Goal: Information Seeking & Learning: Learn about a topic

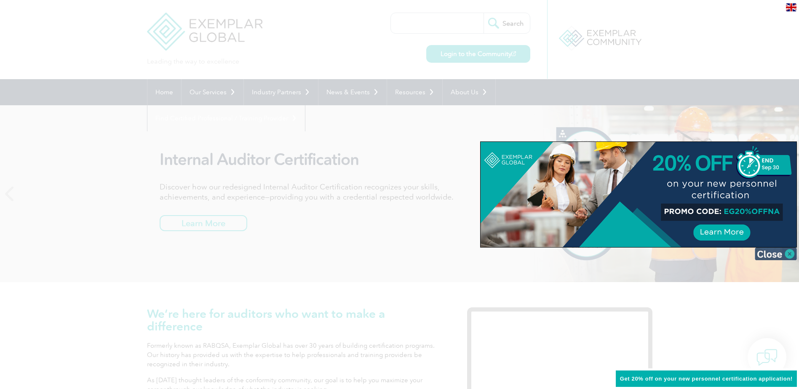
drag, startPoint x: 791, startPoint y: 251, endPoint x: 744, endPoint y: 242, distance: 48.0
click at [791, 251] on img at bounding box center [776, 254] width 42 height 13
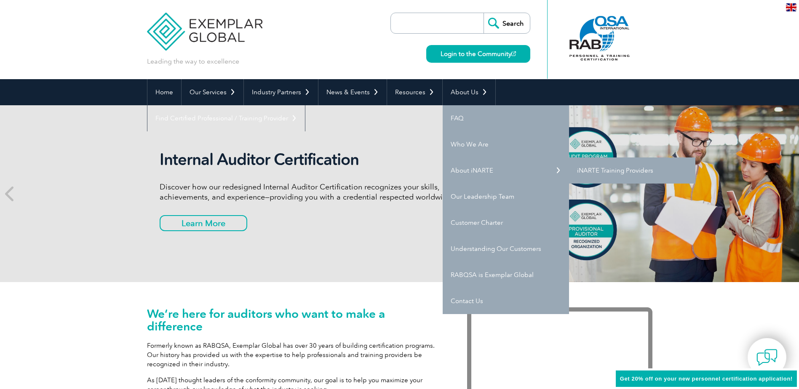
click at [618, 170] on link "iNARTE Training Providers" at bounding box center [632, 171] width 126 height 26
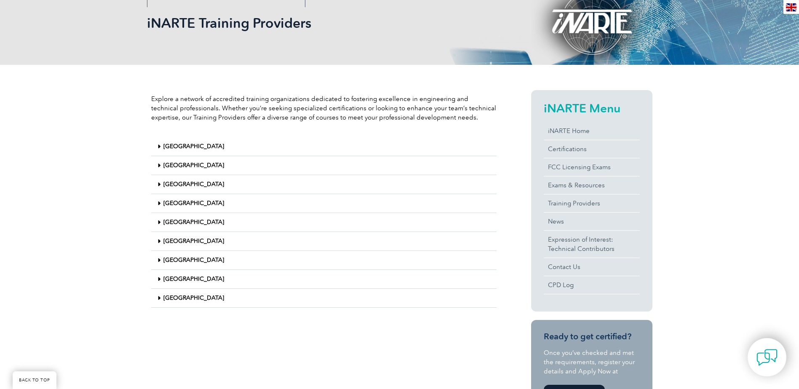
scroll to position [126, 0]
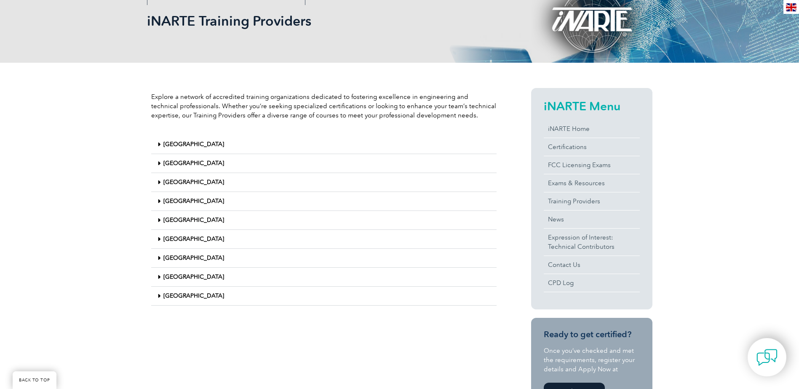
click at [159, 258] on icon at bounding box center [159, 258] width 3 height 6
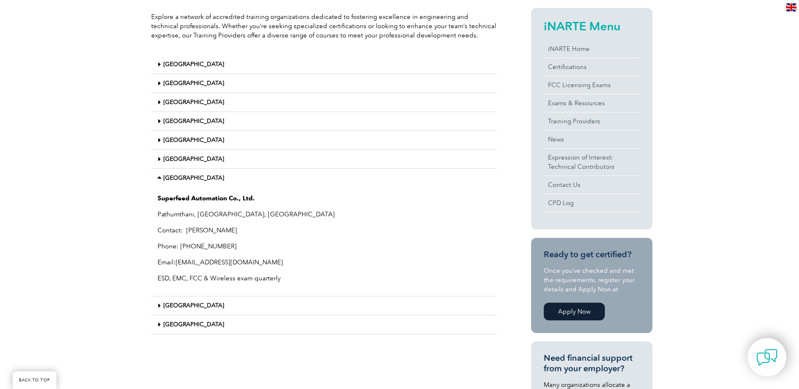
scroll to position [211, 0]
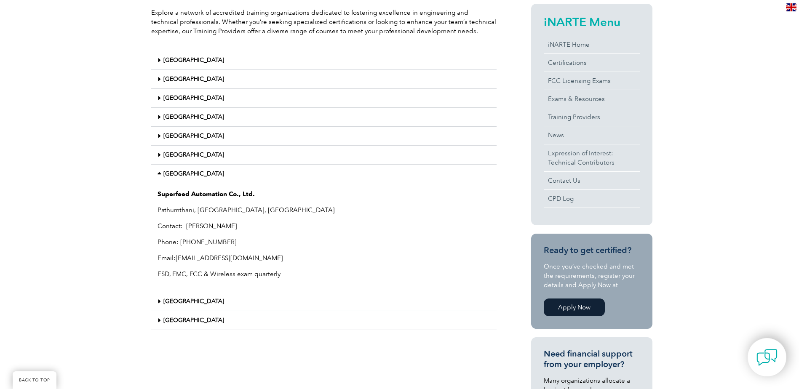
click at [159, 137] on icon at bounding box center [159, 136] width 3 height 6
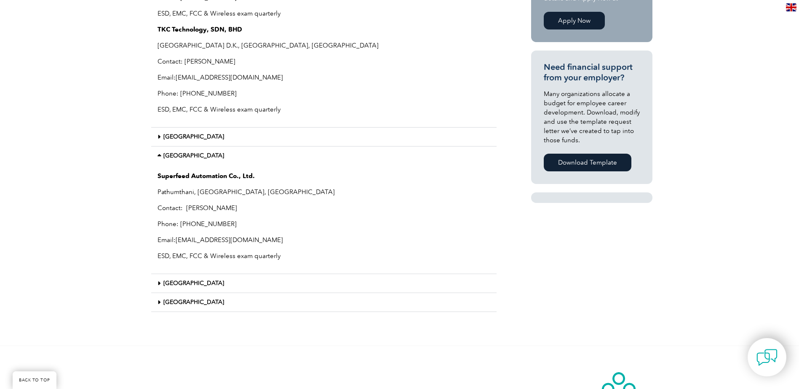
scroll to position [505, 0]
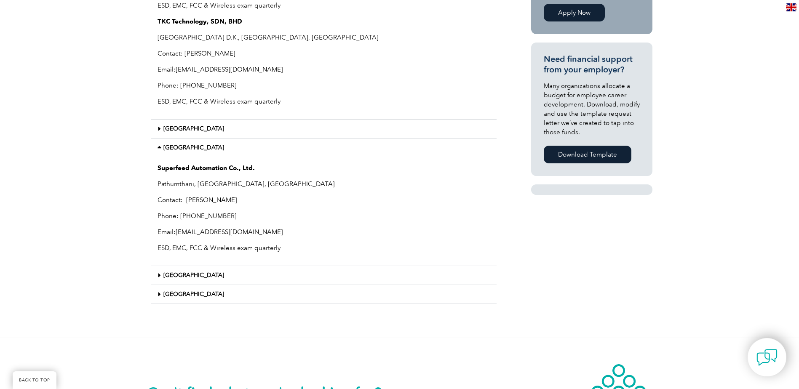
click at [158, 275] on icon at bounding box center [159, 276] width 3 height 6
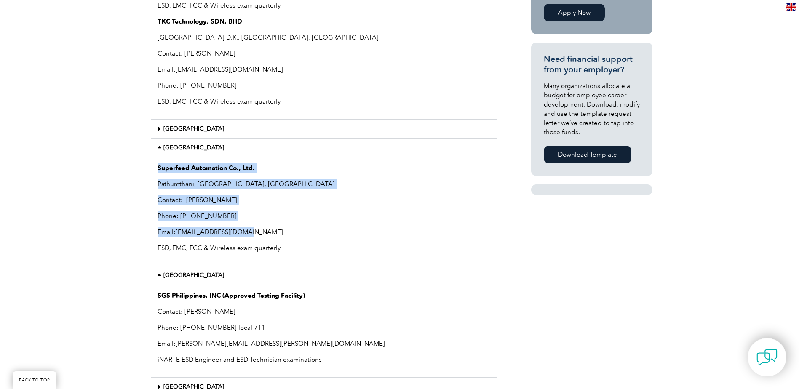
drag, startPoint x: 158, startPoint y: 167, endPoint x: 243, endPoint y: 228, distance: 104.4
click at [243, 228] on div "Superfeed Automation Co., Ltd. [GEOGRAPHIC_DATA] Contact: [PERSON_NAME] Phone: …" at bounding box center [323, 211] width 345 height 109
drag, startPoint x: 243, startPoint y: 228, endPoint x: 200, endPoint y: 187, distance: 59.3
copy div "Superfeed Automation Co., Ltd. [GEOGRAPHIC_DATA] Contact: [PERSON_NAME] Phone: …"
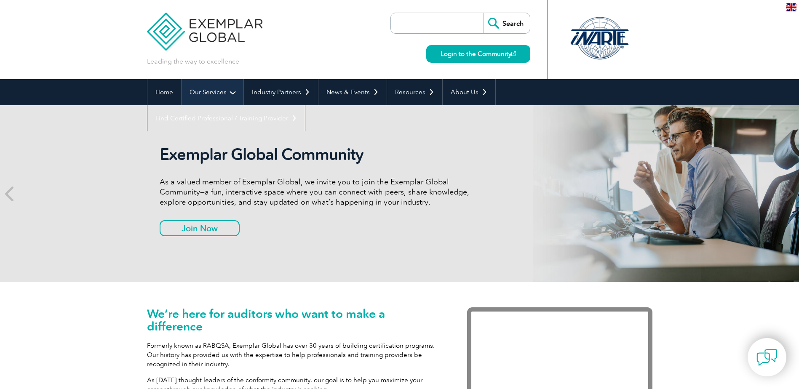
drag, startPoint x: 0, startPoint y: 0, endPoint x: 213, endPoint y: 94, distance: 232.4
click at [213, 94] on link "Our Services" at bounding box center [213, 92] width 62 height 26
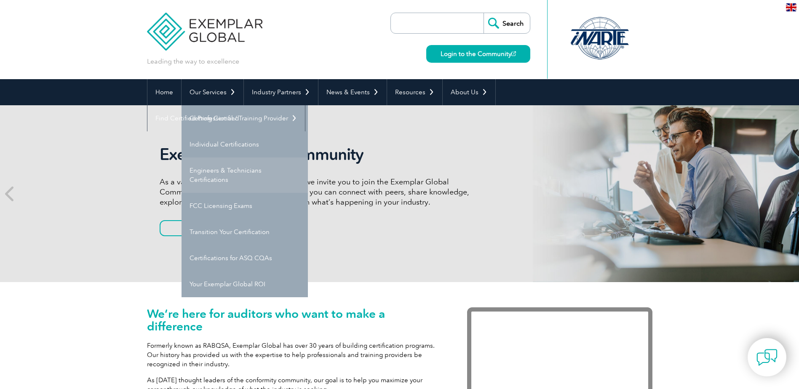
click at [209, 173] on link "Engineers & Technicians Certifications" at bounding box center [245, 175] width 126 height 35
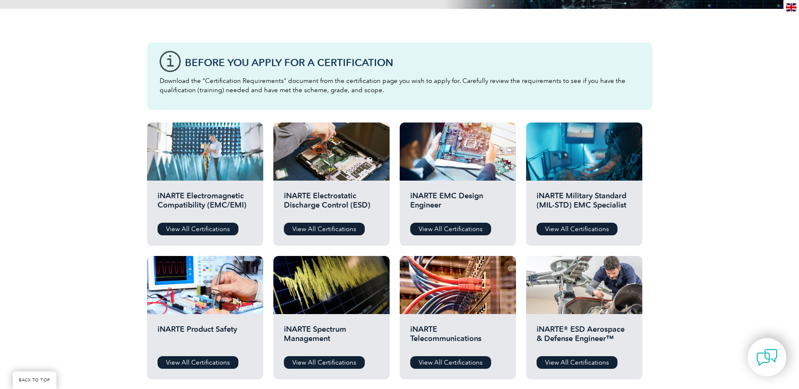
scroll to position [211, 0]
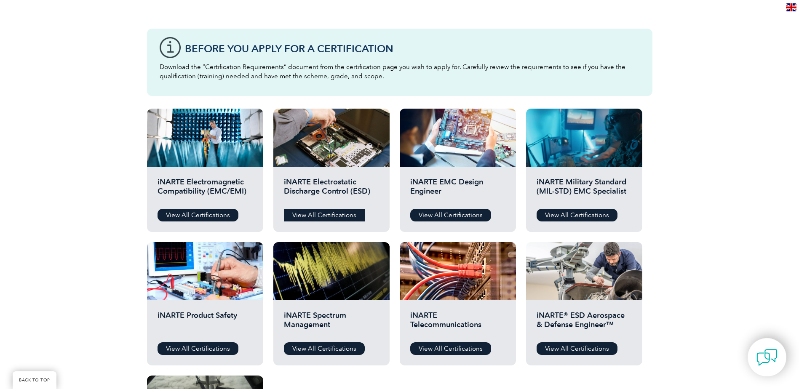
click at [313, 215] on link "View All Certifications" at bounding box center [324, 215] width 81 height 13
